Goal: Task Accomplishment & Management: Use online tool/utility

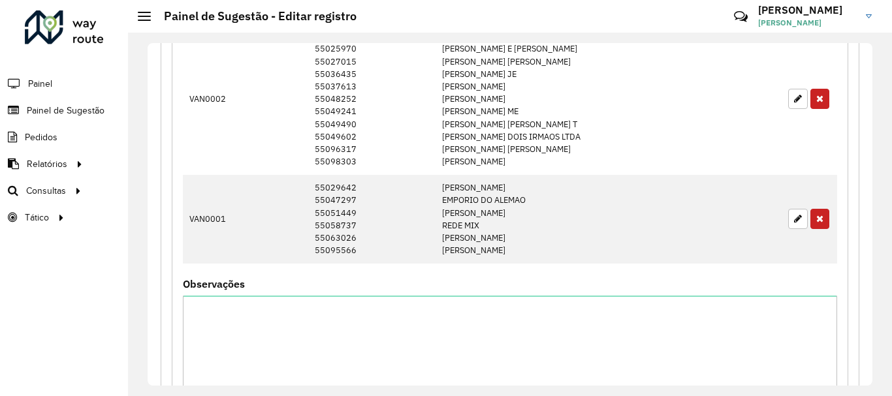
scroll to position [1600, 0]
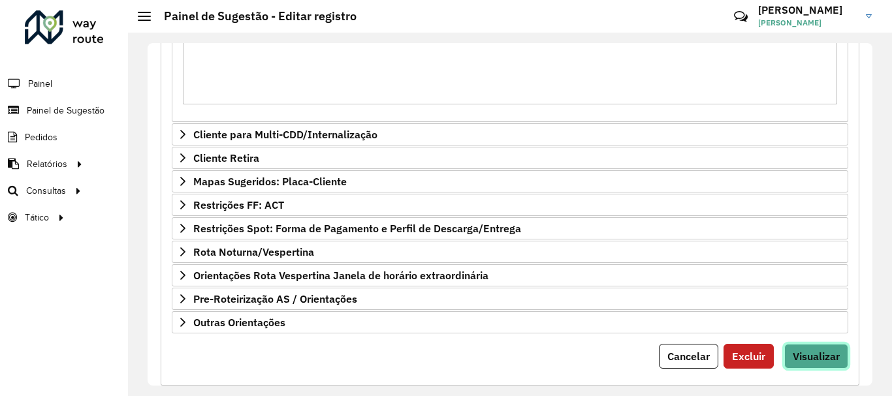
click at [832, 350] on span "Visualizar" at bounding box center [815, 356] width 47 height 13
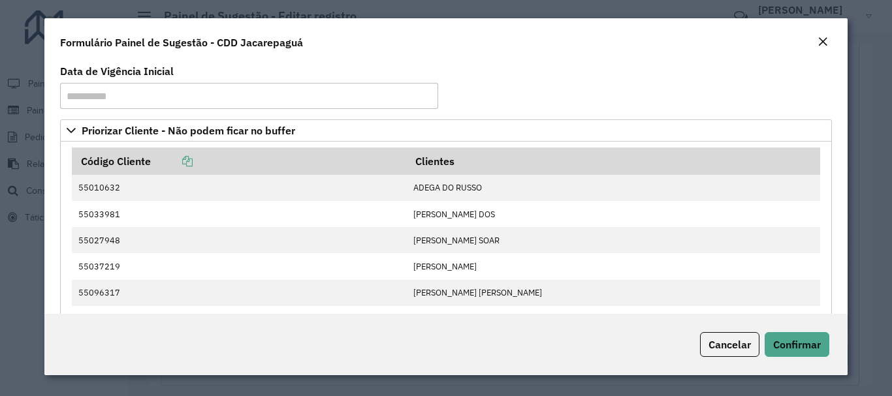
click at [811, 318] on div "Cancelar Confirmar" at bounding box center [445, 344] width 802 height 61
click at [809, 337] on button "Confirmar" at bounding box center [796, 344] width 65 height 25
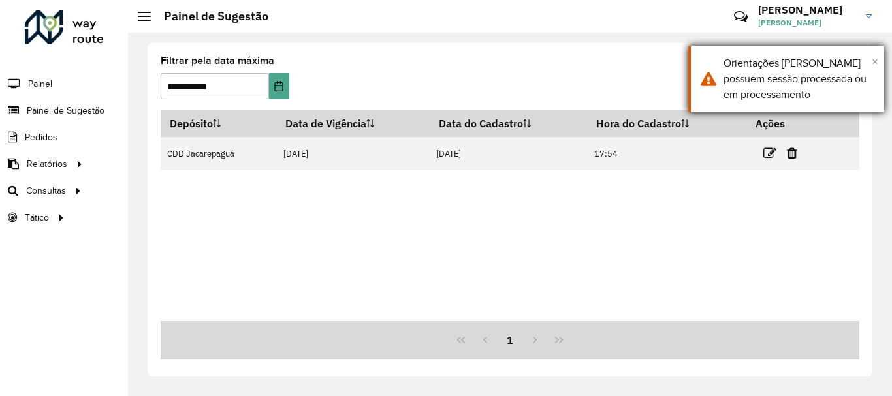
click at [871, 55] on span "×" at bounding box center [874, 61] width 7 height 14
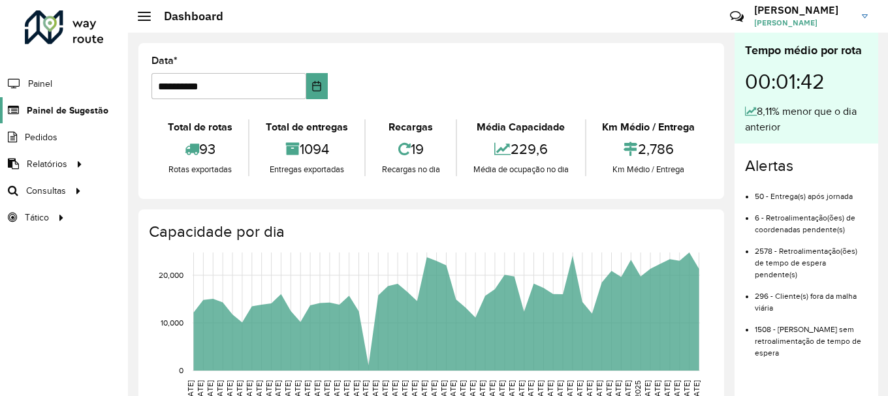
click at [50, 116] on span "Painel de Sugestão" at bounding box center [68, 111] width 82 height 14
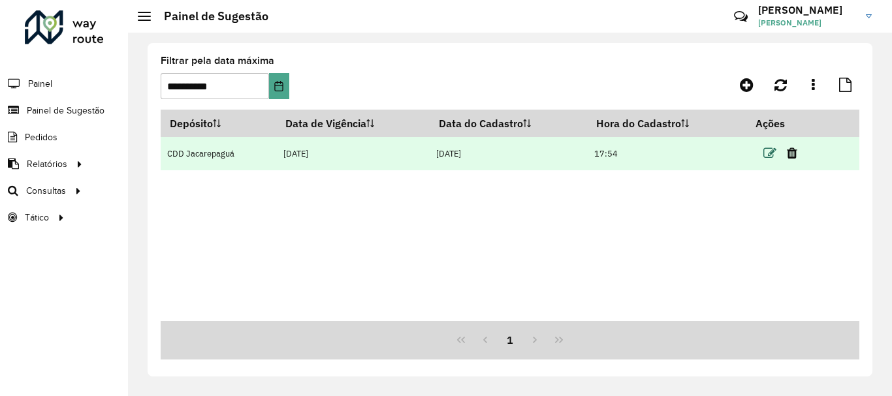
click at [766, 155] on icon at bounding box center [769, 153] width 13 height 13
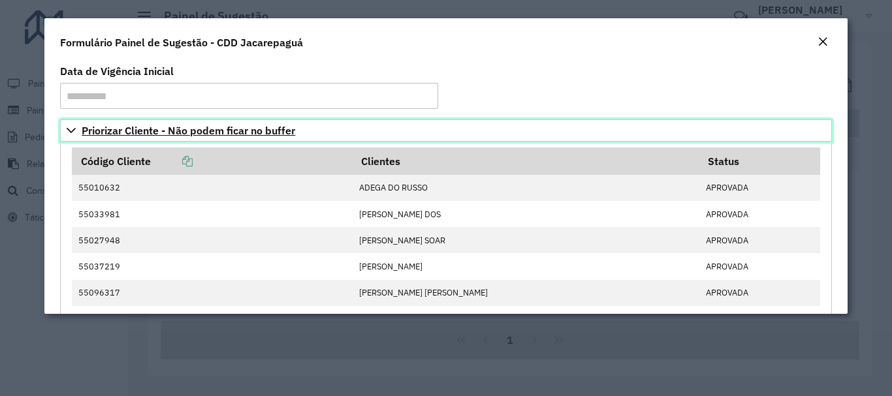
click at [159, 135] on span "Priorizar Cliente - Não podem ficar no buffer" at bounding box center [188, 130] width 213 height 10
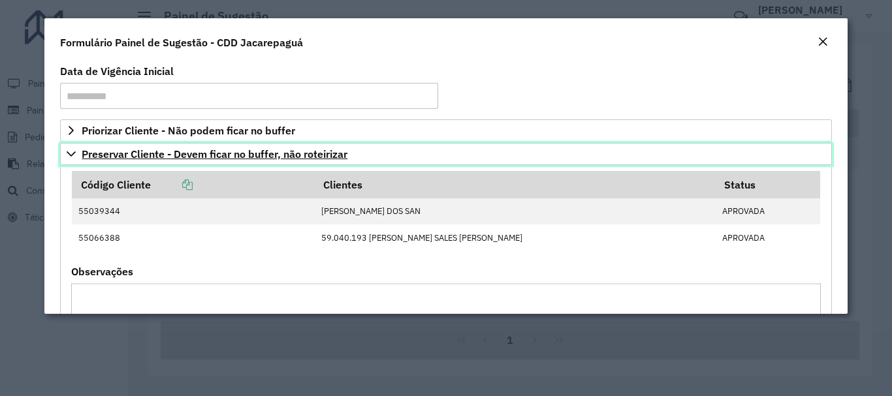
click at [155, 154] on span "Preservar Cliente - Devem ficar no buffer, não roteirizar" at bounding box center [215, 154] width 266 height 10
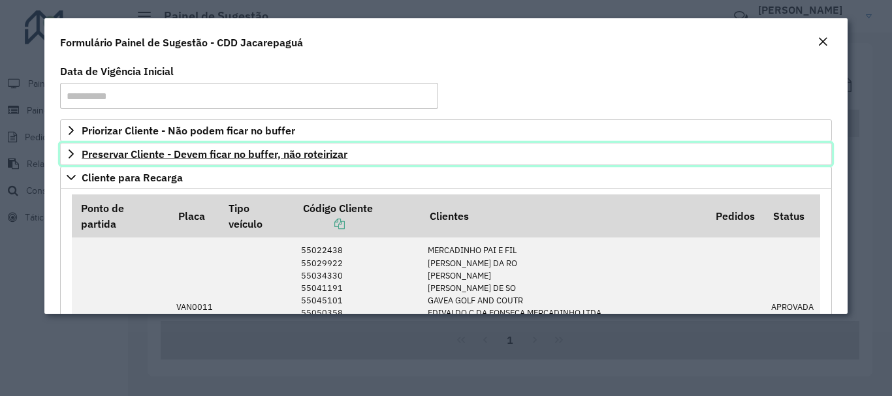
click at [158, 153] on span "Preservar Cliente - Devem ficar no buffer, não roteirizar" at bounding box center [215, 154] width 266 height 10
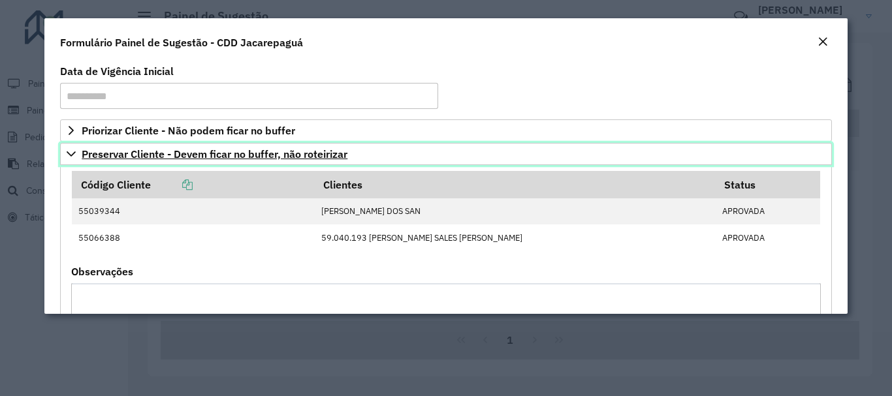
click at [159, 153] on span "Preservar Cliente - Devem ficar no buffer, não roteirizar" at bounding box center [215, 154] width 266 height 10
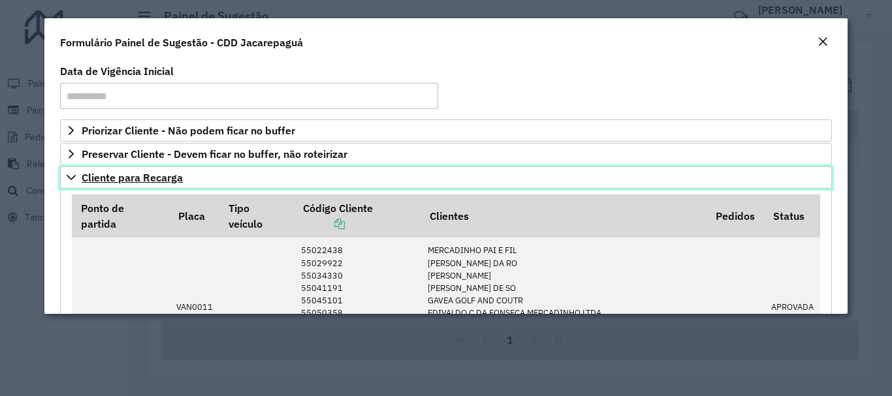
click at [152, 179] on span "Cliente para Recarga" at bounding box center [132, 177] width 101 height 10
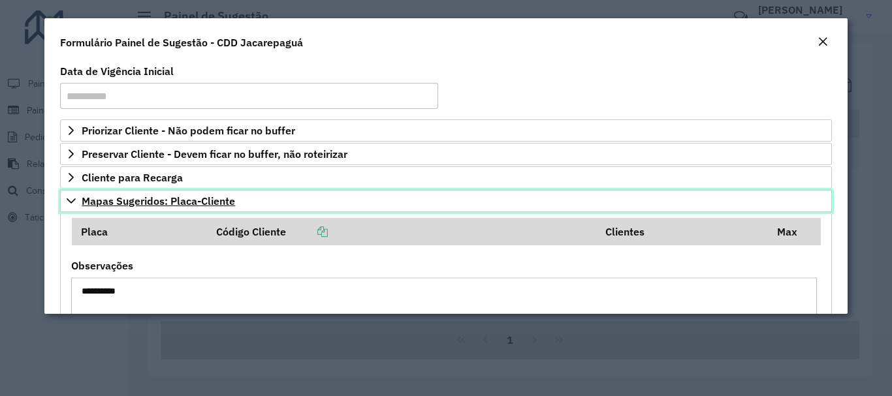
click at [177, 204] on span "Mapas Sugeridos: Placa-Cliente" at bounding box center [158, 201] width 153 height 10
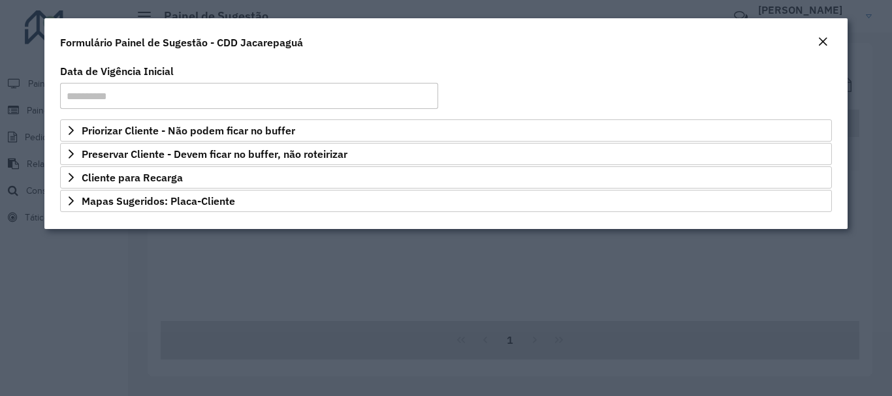
click at [818, 41] on em "Close" at bounding box center [822, 42] width 10 height 10
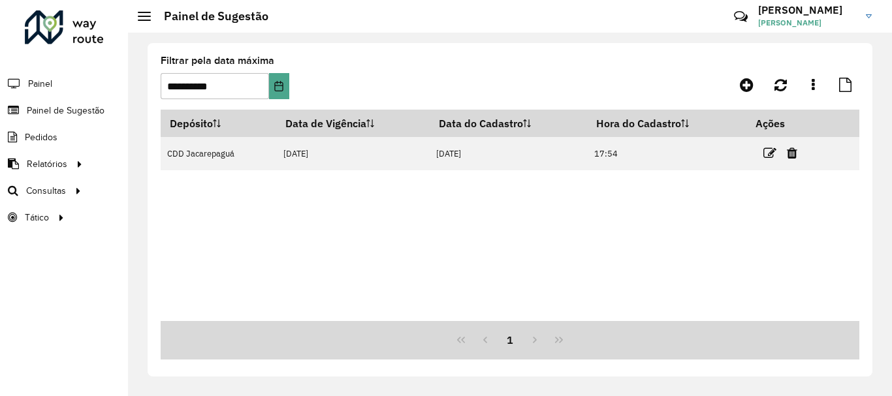
click at [60, 85] on li "Painel" at bounding box center [64, 83] width 128 height 27
click at [52, 81] on span "Painel" at bounding box center [41, 84] width 27 height 14
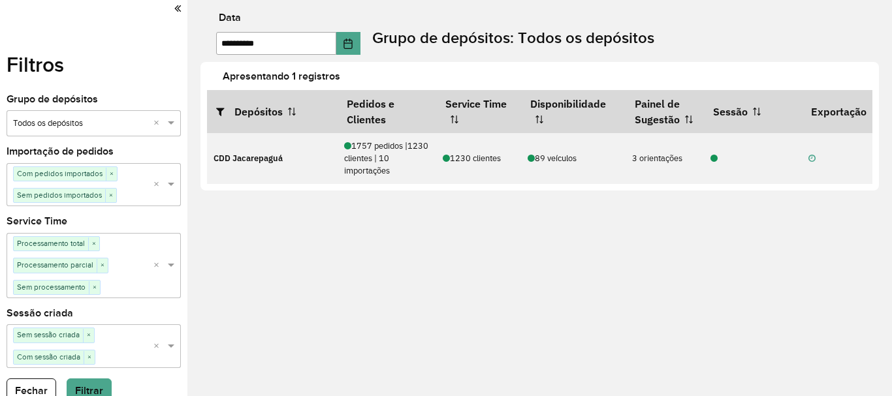
click at [174, 14] on icon at bounding box center [177, 9] width 7 height 12
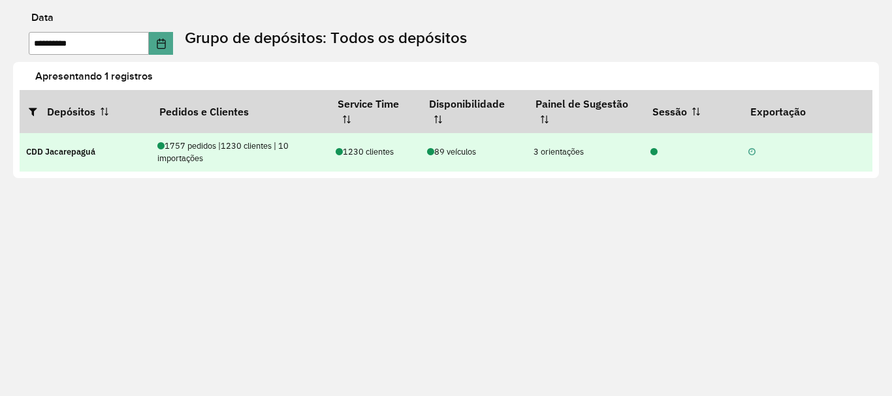
click at [197, 153] on div "1757 pedidos | 1230 clientes | 10 importações" at bounding box center [239, 152] width 165 height 25
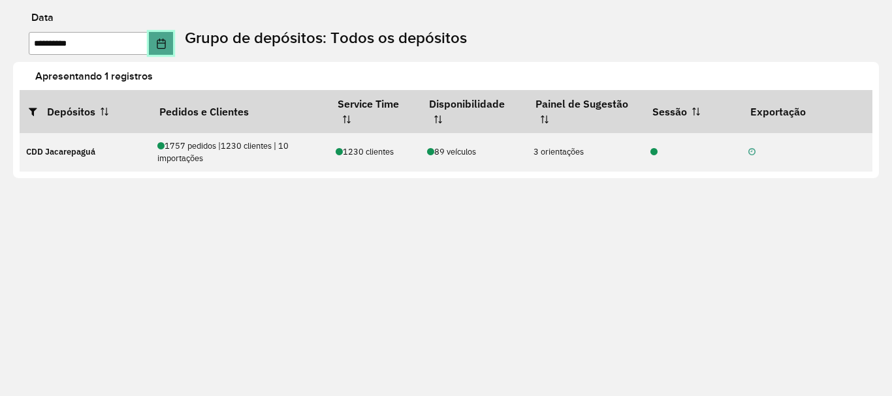
click at [166, 44] on icon "Choose Date" at bounding box center [161, 44] width 10 height 10
click at [454, 203] on div "**********" at bounding box center [446, 198] width 892 height 396
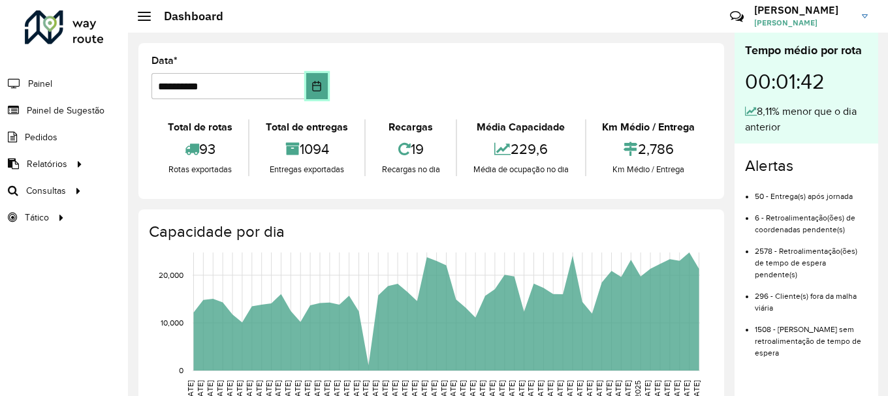
click at [321, 91] on button "Choose Date" at bounding box center [317, 86] width 22 height 26
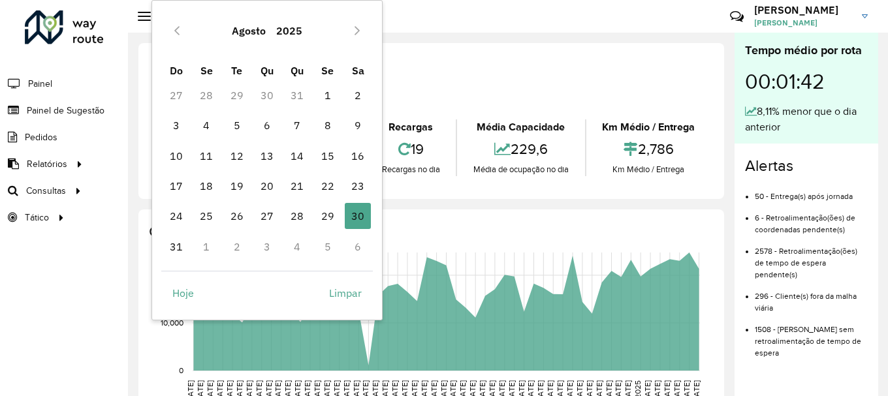
click at [208, 247] on td "1" at bounding box center [206, 247] width 30 height 30
click at [360, 33] on icon "Next Month" at bounding box center [357, 30] width 10 height 10
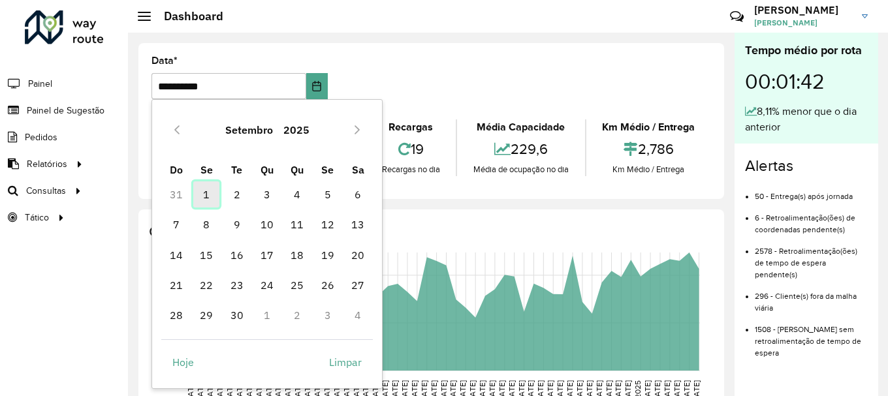
click at [202, 196] on span "1" at bounding box center [206, 194] width 26 height 26
type input "**********"
